Goal: Check status: Check status

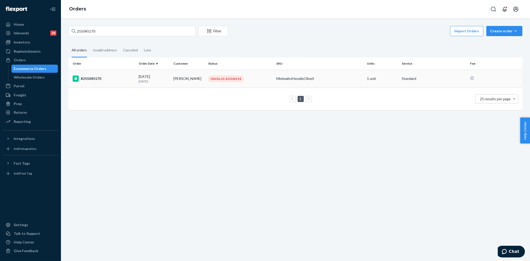
type input "255045170"
click at [124, 77] on div "#255045170" at bounding box center [104, 78] width 62 height 6
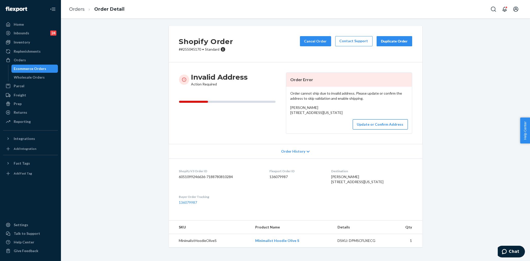
click at [377, 129] on button "Update or Confirm Address" at bounding box center [380, 124] width 55 height 10
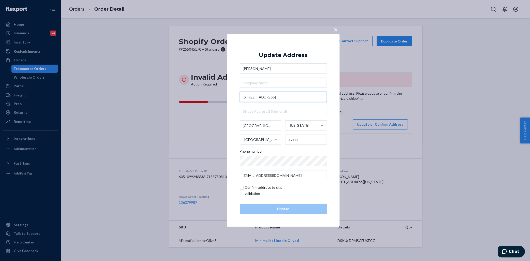
click at [256, 97] on input "[STREET_ADDRESS]" at bounding box center [283, 97] width 87 height 10
click at [266, 95] on input "[STREET_ADDRESS]" at bounding box center [283, 97] width 87 height 10
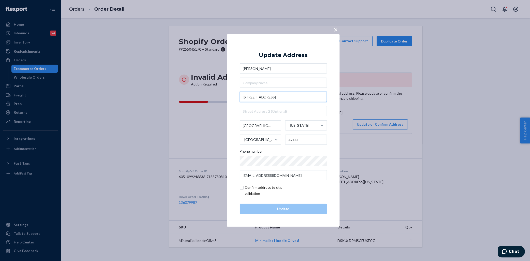
paste input "98008 [PERSON_NAME]"
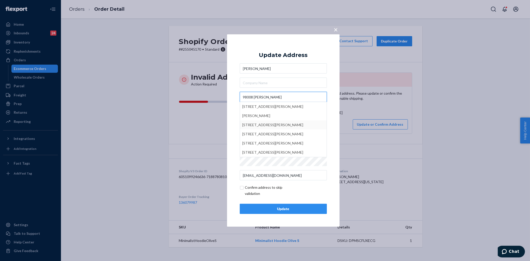
type input "98008 [PERSON_NAME]"
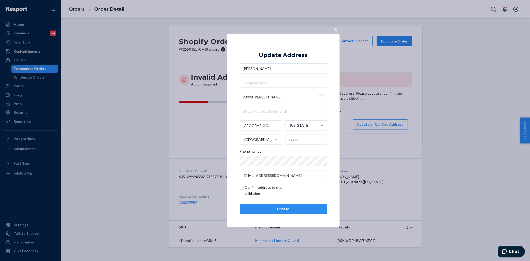
type input "[US_STATE]"
type input "[PERSON_NAME]"
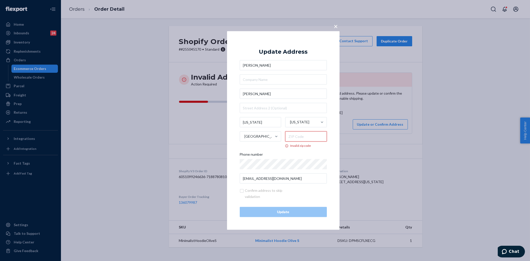
click at [303, 135] on input "Invalid zip code" at bounding box center [306, 136] width 42 height 10
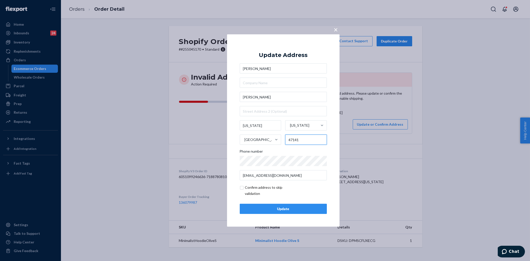
type input "47141"
click at [231, 127] on div "× Update Address [PERSON_NAME] [PERSON_NAME][GEOGRAPHIC_DATA][US_STATE][US_STAT…" at bounding box center [283, 130] width 113 height 192
click at [276, 98] on input "[PERSON_NAME]" at bounding box center [283, 97] width 87 height 10
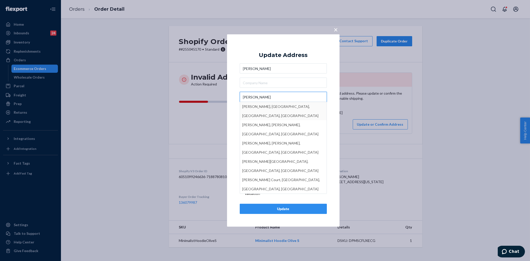
type input "[PERSON_NAME]"
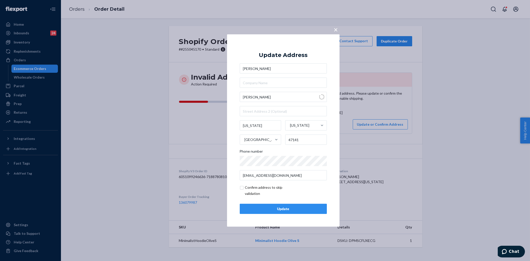
type input "[PERSON_NAME]"
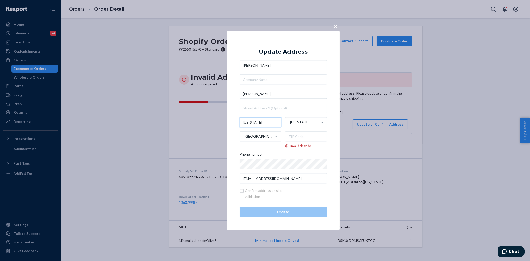
click at [263, 121] on input "[US_STATE]" at bounding box center [261, 122] width 42 height 10
type input "m"
type input "[GEOGRAPHIC_DATA]"
drag, startPoint x: 292, startPoint y: 141, endPoint x: 293, endPoint y: 137, distance: 3.9
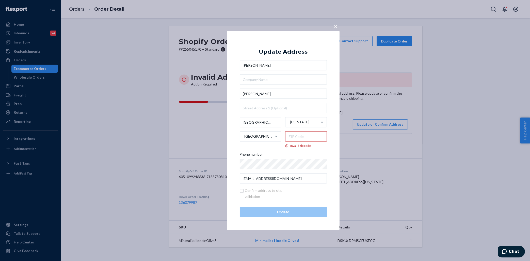
click at [293, 140] on input "Invalid zip code" at bounding box center [306, 136] width 42 height 10
click at [244, 92] on input "[PERSON_NAME]" at bounding box center [283, 94] width 87 height 10
paste input "98008"
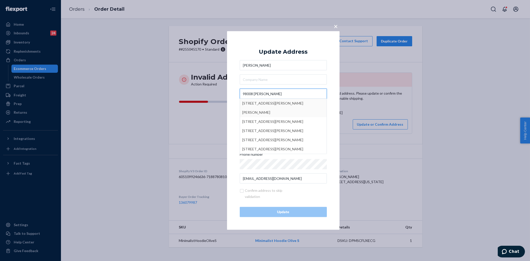
type input "98008 [PERSON_NAME]"
click at [231, 108] on div "× Update Address [PERSON_NAME] [GEOGRAPHIC_DATA][PERSON_NAME][STREET_ADDRESS][P…" at bounding box center [283, 130] width 113 height 198
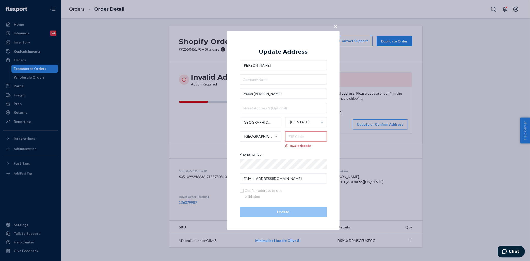
click at [303, 136] on input "Invalid zip code" at bounding box center [306, 136] width 42 height 10
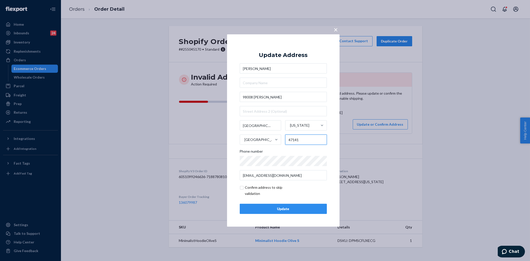
type input "47141"
click at [242, 188] on input "checkbox" at bounding box center [269, 190] width 59 height 12
checkbox input "true"
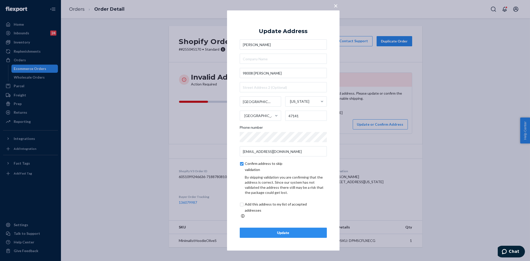
click at [265, 230] on div "Update" at bounding box center [283, 232] width 78 height 5
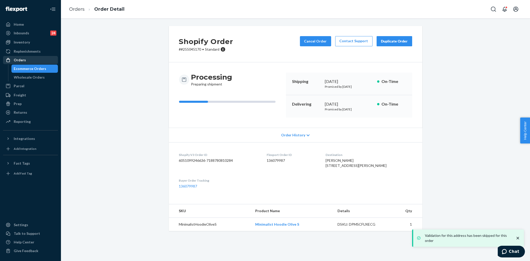
click at [44, 61] on div "Orders" at bounding box center [31, 59] width 54 height 7
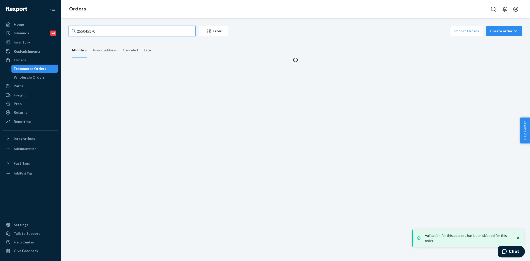
click at [126, 33] on input "255045170" at bounding box center [132, 31] width 127 height 10
click at [125, 33] on input "255045170" at bounding box center [132, 31] width 127 height 10
paste input "9528"
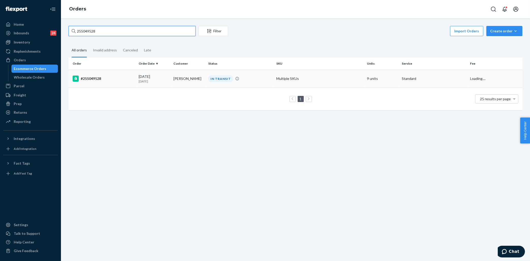
type input "255049528"
click at [126, 73] on td "#255049528" at bounding box center [103, 79] width 68 height 18
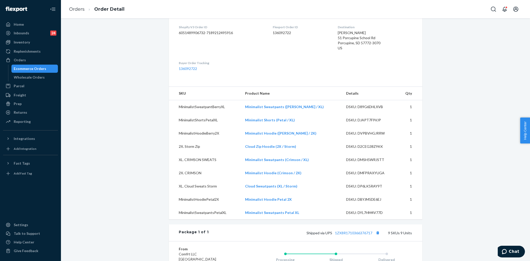
scroll to position [255, 0]
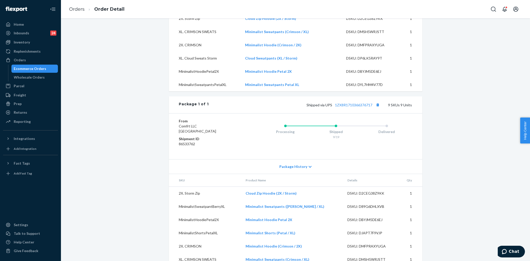
click at [357, 107] on div "Shipped via UPS 1ZX8R1710366376717 9 SKUs 9 Units" at bounding box center [310, 104] width 203 height 7
click at [355, 104] on link "1ZX8R1710366376717" at bounding box center [353, 105] width 37 height 4
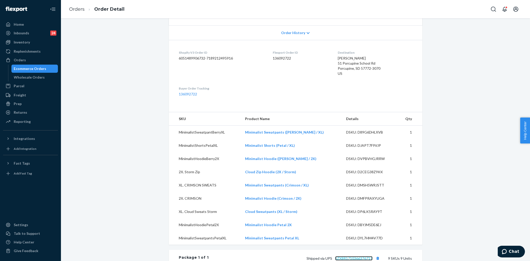
scroll to position [0, 0]
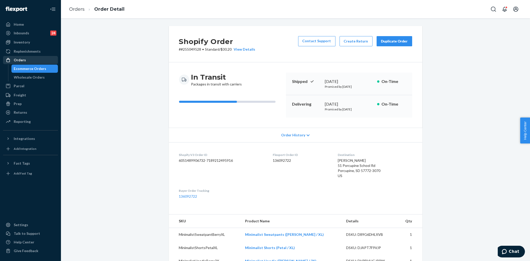
click at [31, 62] on div "Orders" at bounding box center [31, 59] width 54 height 7
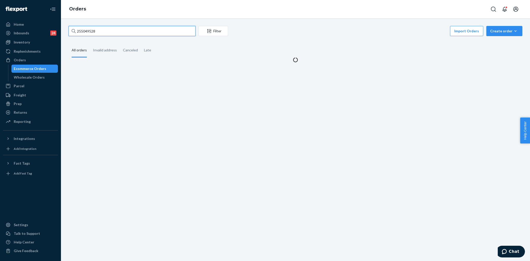
click at [143, 29] on input "255049528" at bounding box center [132, 31] width 127 height 10
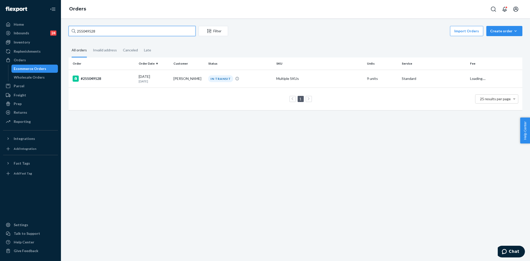
paste input "139022"
click at [145, 33] on input "255139022" at bounding box center [132, 31] width 127 height 10
paste input "54646"
type input "255154646"
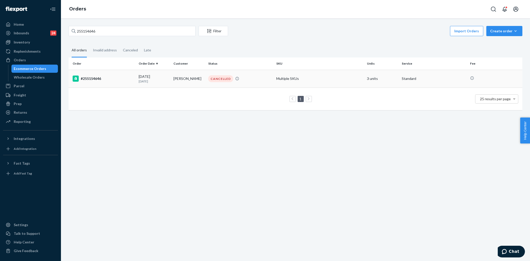
click at [120, 80] on div "#255154646" at bounding box center [104, 78] width 62 height 6
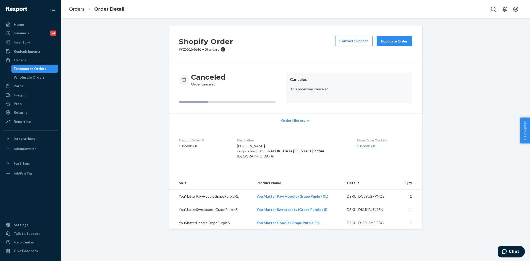
drag, startPoint x: 38, startPoint y: 70, endPoint x: 58, endPoint y: 69, distance: 19.8
click at [38, 69] on div "Ecommerce Orders" at bounding box center [30, 68] width 33 height 5
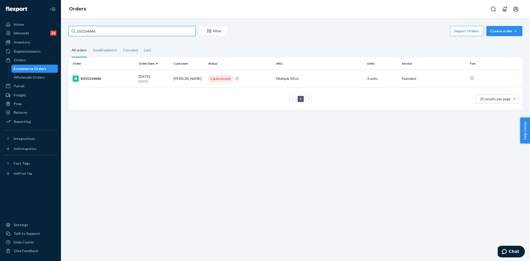
click at [113, 36] on input "255154646" at bounding box center [132, 31] width 127 height 10
paste input "0080"
click at [158, 29] on input "255150080" at bounding box center [132, 31] width 127 height 10
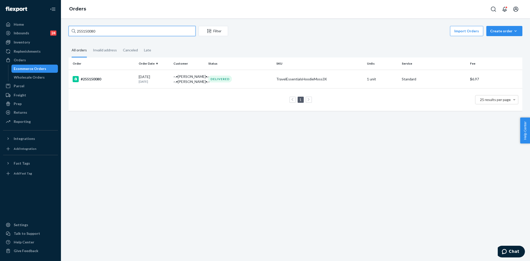
paste input "423"
click at [98, 30] on input "255154230" at bounding box center [132, 31] width 127 height 10
paste input "3542"
click at [138, 33] on input "255153542" at bounding box center [132, 31] width 127 height 10
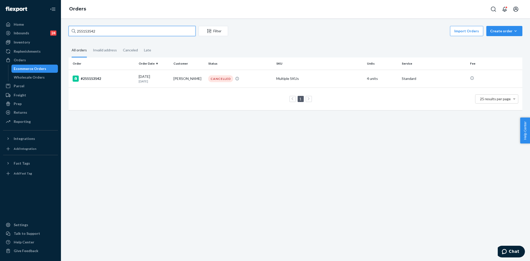
click at [138, 33] on input "255153542" at bounding box center [132, 31] width 127 height 10
paste input "48541"
click at [115, 29] on input "255148541" at bounding box center [132, 31] width 127 height 10
paste input "0042"
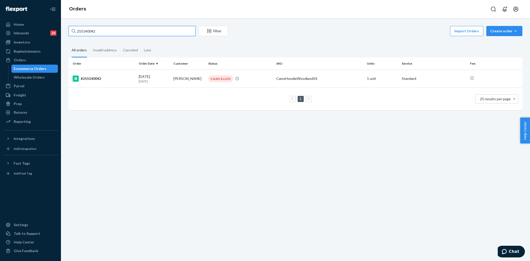
click at [124, 29] on input "255140042" at bounding box center [132, 31] width 127 height 10
paste input "8746"
click at [149, 30] on input "255148746" at bounding box center [132, 31] width 127 height 10
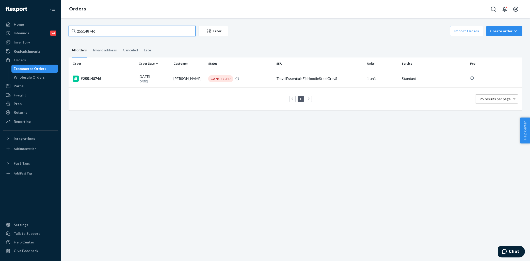
paste input "52488"
click at [150, 28] on input "255152488" at bounding box center [132, 31] width 127 height 10
paste input "29"
click at [102, 30] on input "255152429" at bounding box center [132, 31] width 127 height 10
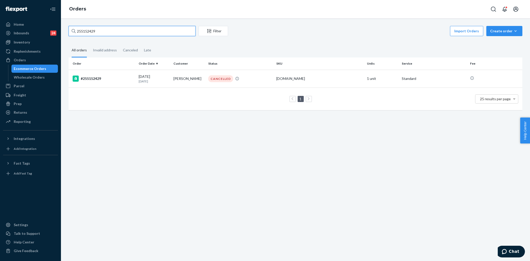
click at [102, 30] on input "255152429" at bounding box center [132, 31] width 127 height 10
paste input "49423"
click at [136, 25] on div "255149423 Filter Import Orders Create order Ecommerce order Removal order All o…" at bounding box center [295, 139] width 469 height 242
click at [136, 27] on input "255149423" at bounding box center [132, 31] width 127 height 10
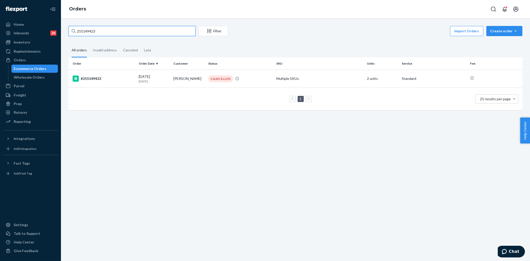
paste input "074102"
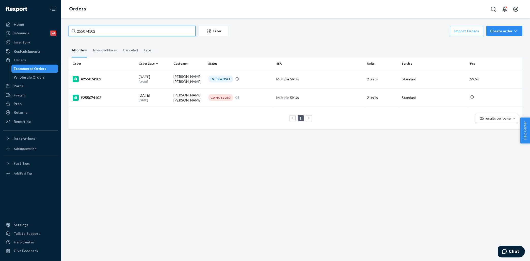
click at [127, 31] on input "255074102" at bounding box center [132, 31] width 127 height 10
paste input "16425"
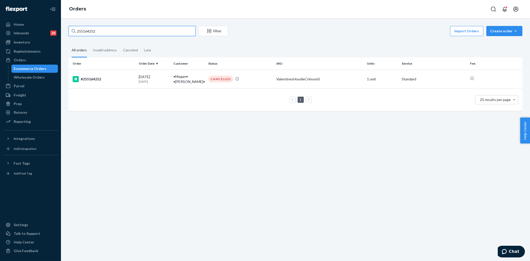
click at [117, 31] on input "255164252" at bounding box center [132, 31] width 127 height 10
paste input "39"
click at [106, 31] on input "255163952" at bounding box center [132, 31] width 127 height 10
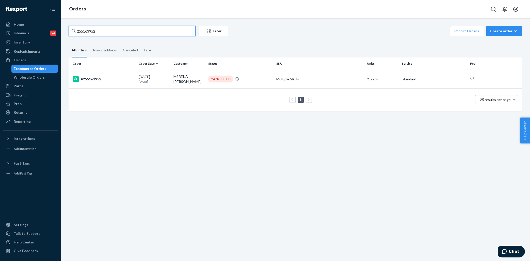
paste input "77465"
click at [142, 28] on input "255177465" at bounding box center [132, 31] width 127 height 10
paste input "6748"
click at [159, 37] on div "255176748 Filter Import Orders Create order Ecommerce order Removal order" at bounding box center [296, 31] width 454 height 11
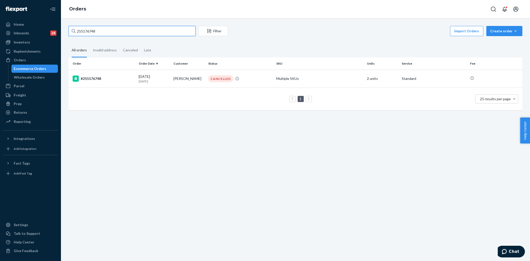
click at [159, 34] on input "255176748" at bounding box center [132, 31] width 127 height 10
click at [159, 33] on input "255176748" at bounding box center [132, 31] width 127 height 10
paste input "553"
type input "255176553"
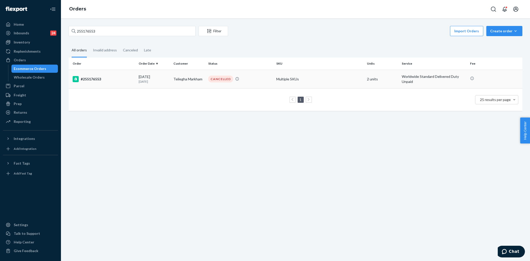
click at [126, 82] on div "#255176553" at bounding box center [104, 79] width 62 height 6
click at [143, 34] on input "255176553" at bounding box center [132, 31] width 127 height 10
paste input "48541"
type input "255148541"
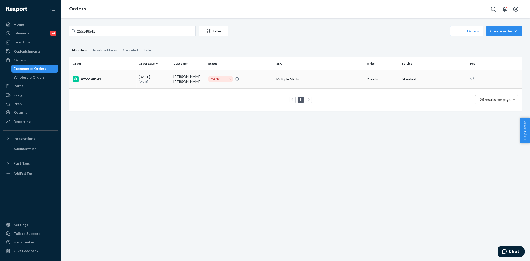
click at [203, 78] on td "[PERSON_NAME] [PERSON_NAME]" at bounding box center [188, 79] width 35 height 19
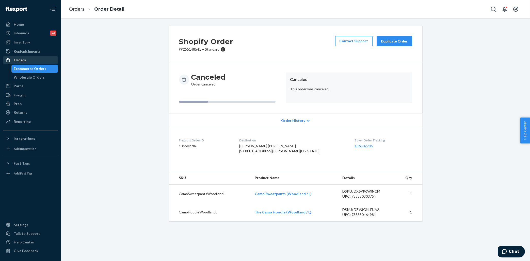
click at [40, 62] on div "Orders" at bounding box center [31, 59] width 54 height 7
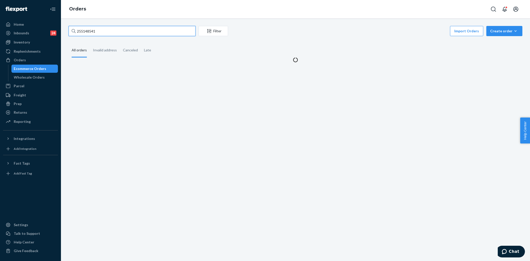
click at [117, 33] on input "255148541" at bounding box center [132, 31] width 127 height 10
paste input "54230"
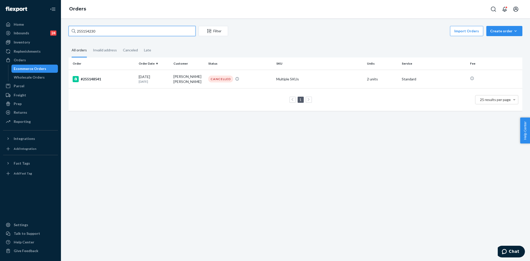
type input "255154230"
